Goal: Transaction & Acquisition: Subscribe to service/newsletter

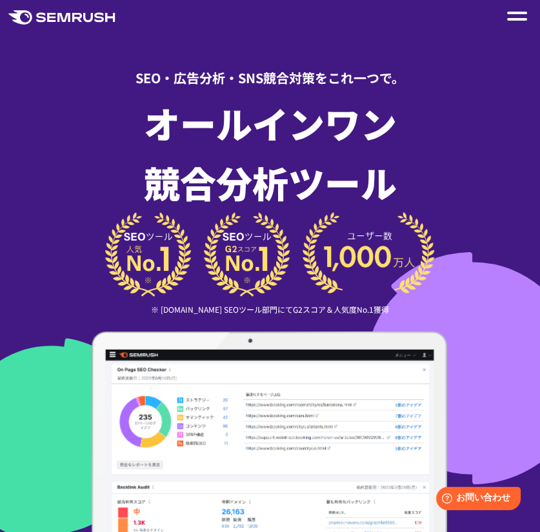
click at [507, 20] on div at bounding box center [517, 15] width 20 height 15
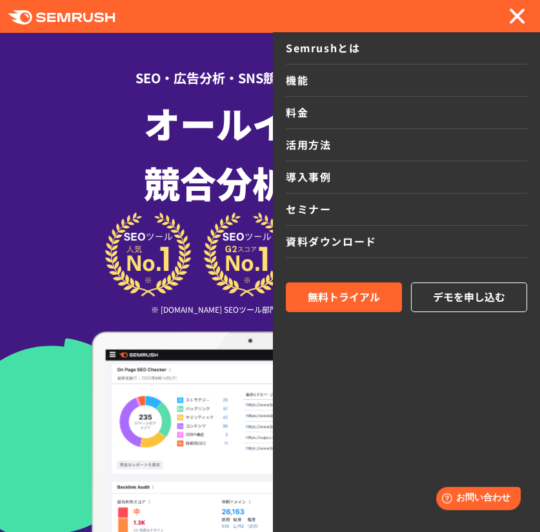
click at [289, 120] on link "料金" at bounding box center [406, 113] width 241 height 32
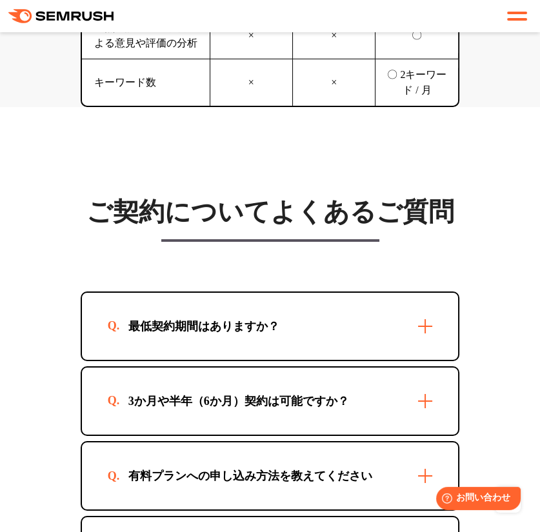
scroll to position [4707, 0]
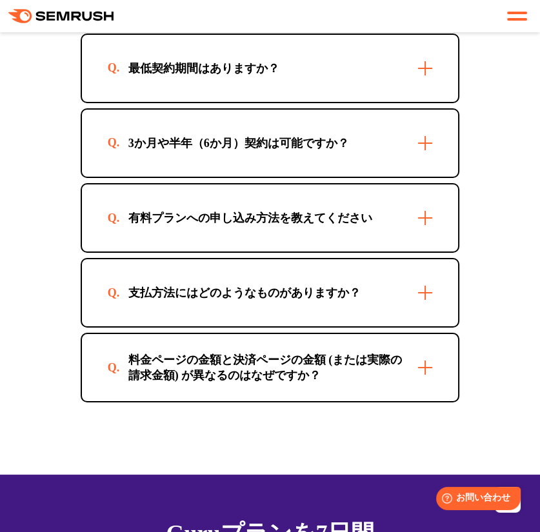
click at [324, 99] on div "最低契約期間はありますか？" at bounding box center [270, 68] width 377 height 67
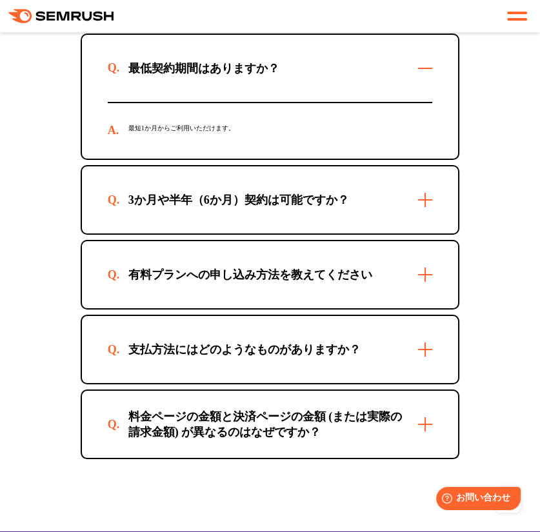
click at [320, 101] on div "最低契約期間はありますか？" at bounding box center [270, 68] width 377 height 67
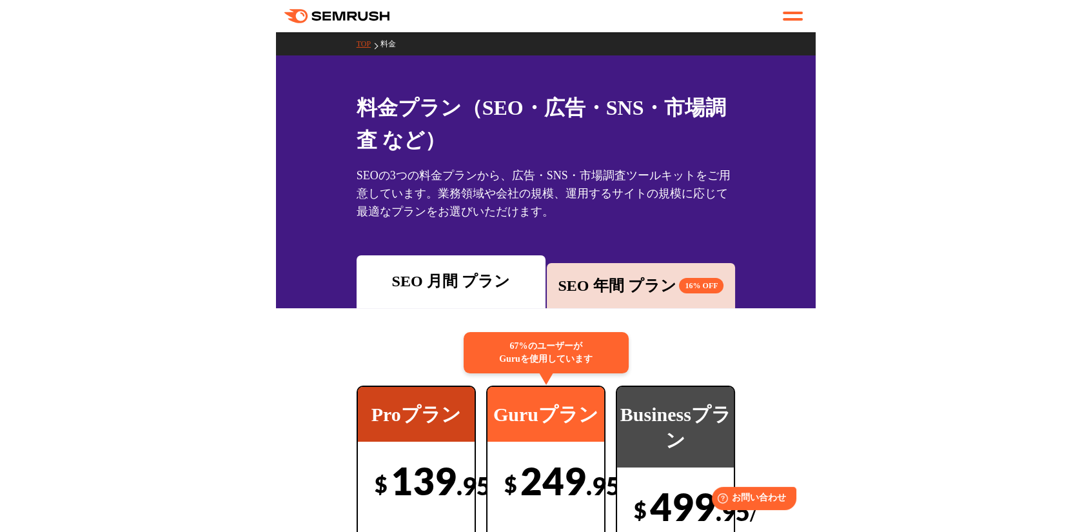
scroll to position [193, 0]
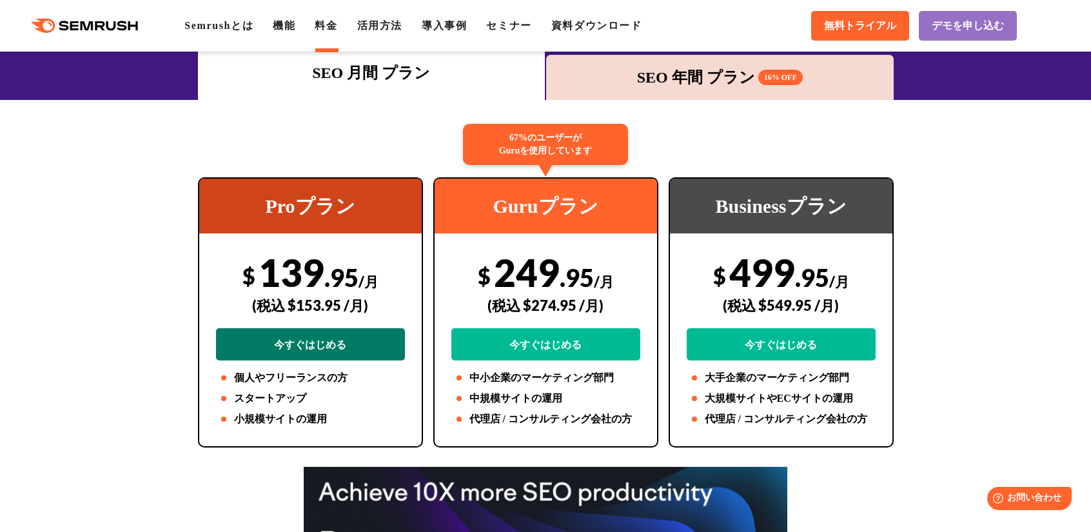
click at [312, 349] on link "今すぐはじめる" at bounding box center [310, 344] width 189 height 32
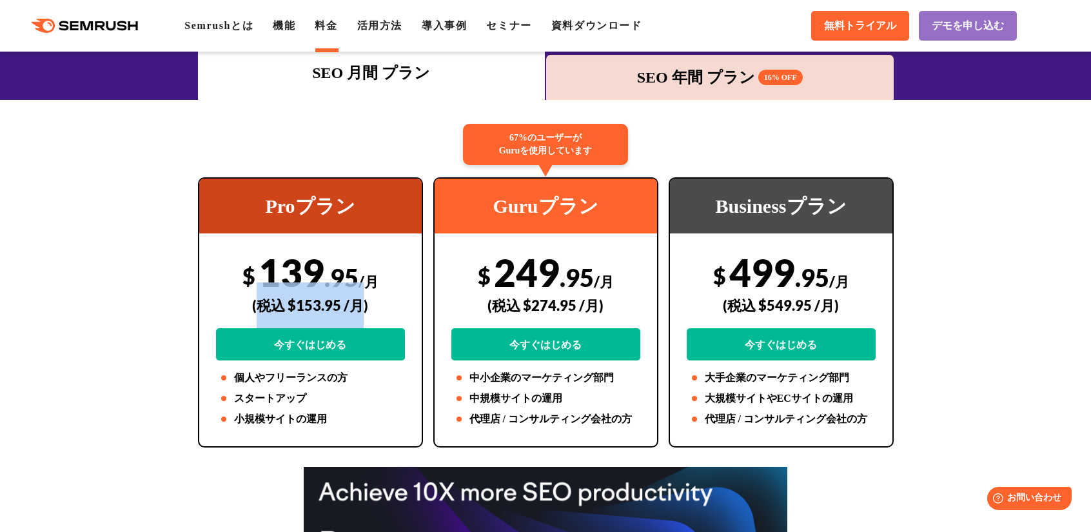
drag, startPoint x: 258, startPoint y: 303, endPoint x: 357, endPoint y: 302, distance: 99.3
click at [357, 302] on div "(税込 $153.95 /月)" at bounding box center [310, 305] width 189 height 46
copy div "税込 $153.95 /月"
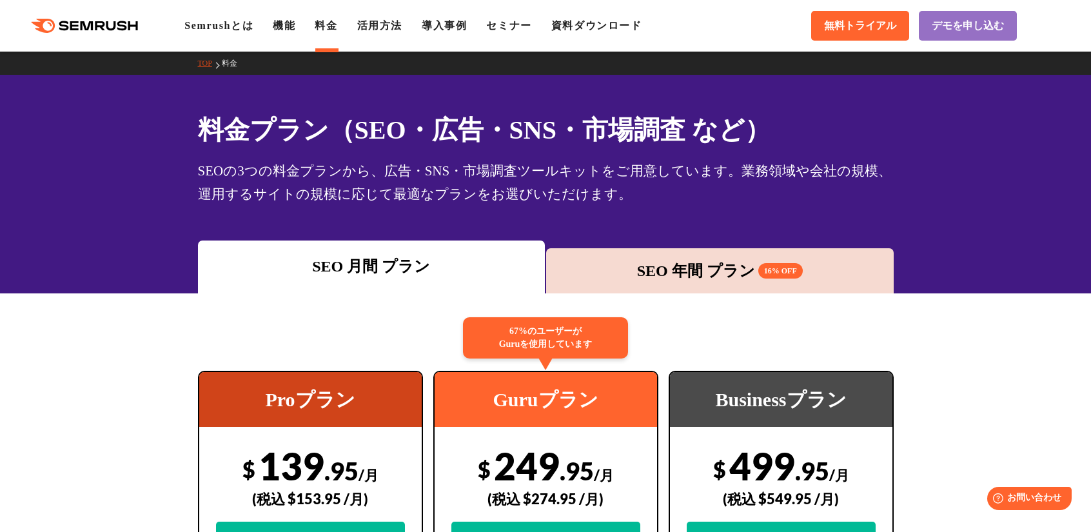
scroll to position [64, 0]
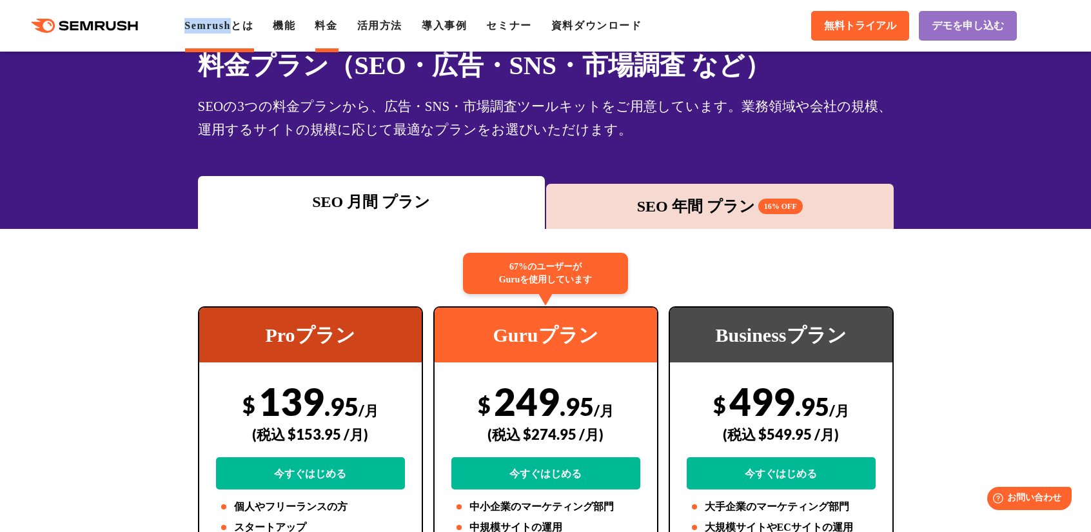
drag, startPoint x: 177, startPoint y: 19, endPoint x: 233, endPoint y: 27, distance: 56.6
click at [233, 27] on div ".cls {fill: #FF642D;} .cls {fill: #FF642D;} Semrushとは 機能 料金 活用方法 導入事例 セミナー 資料ダウ…" at bounding box center [331, 25] width 662 height 15
copy link "Semrush"
